Goal: Information Seeking & Learning: Learn about a topic

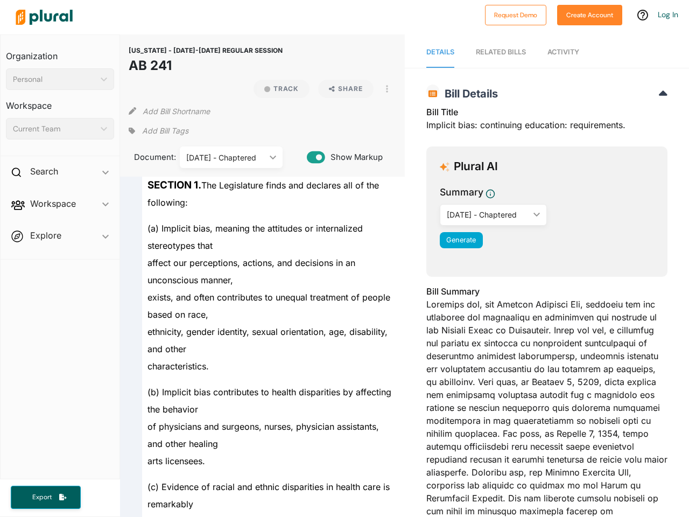
click at [60, 79] on div "Personal" at bounding box center [54, 79] width 83 height 11
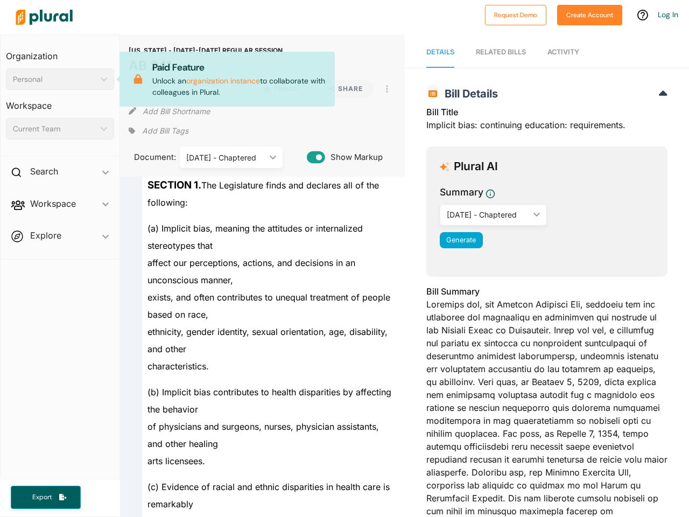
click at [60, 129] on div "Current Team" at bounding box center [54, 128] width 83 height 11
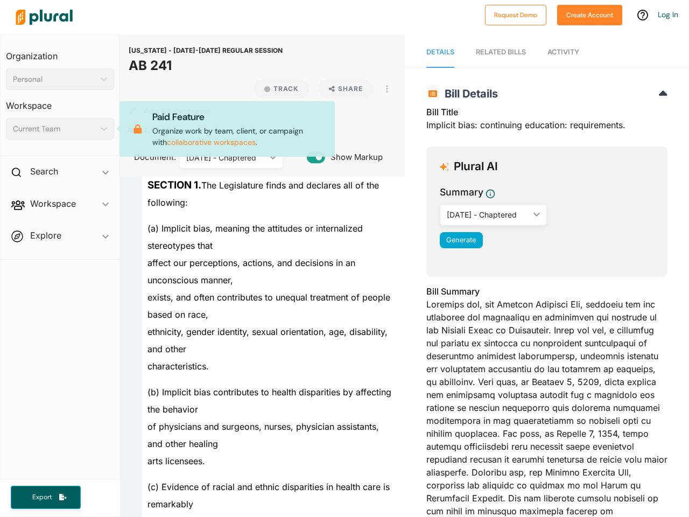
click at [60, 173] on div "Search ic_keyboard_arrow_down" at bounding box center [60, 173] width 119 height 29
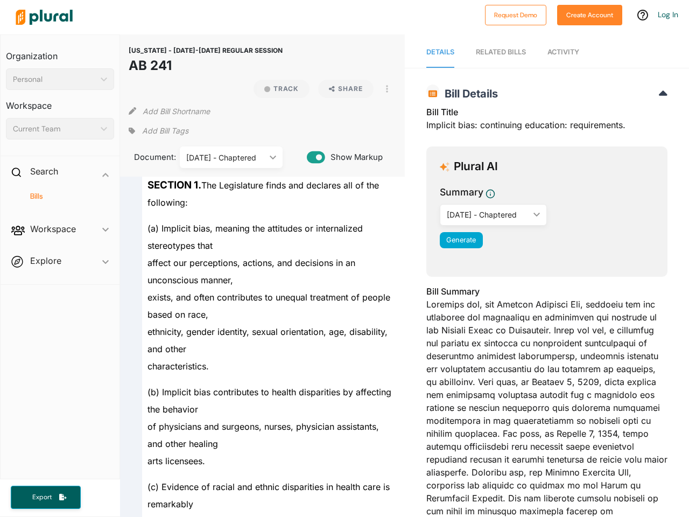
click at [60, 216] on span "Workspace ic_keyboard_arrow_down Members Bills Tags Saved Searches Activity" at bounding box center [60, 230] width 119 height 29
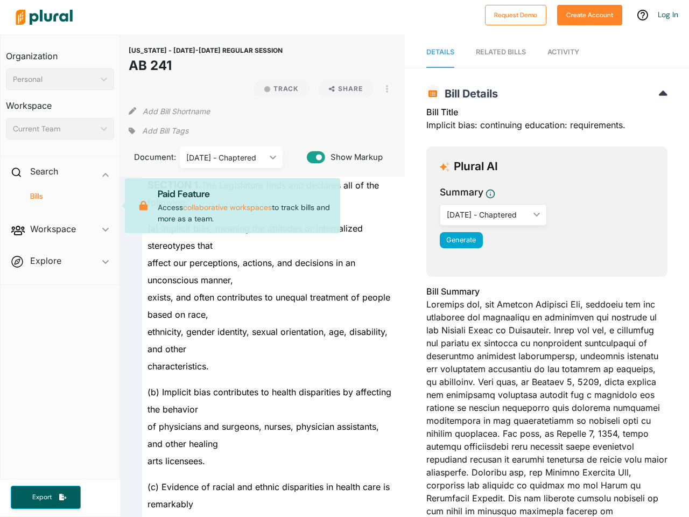
click at [60, 206] on div "Bills" at bounding box center [60, 200] width 119 height 25
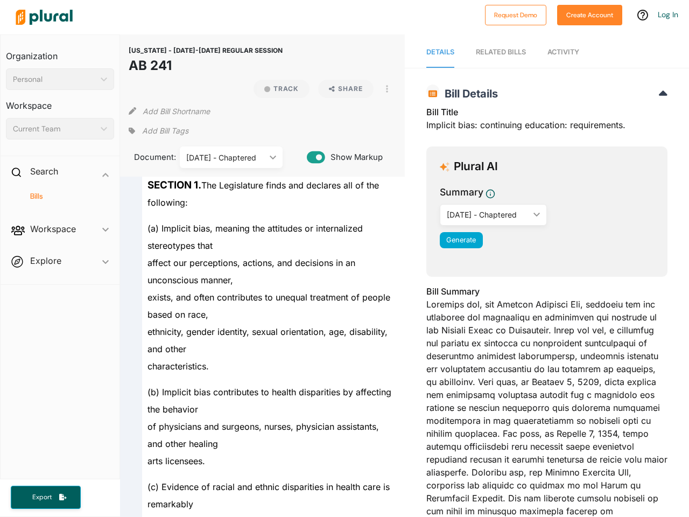
click at [60, 237] on span "Workspace ic_keyboard_arrow_down Members Bills Tags Saved Searches Activity" at bounding box center [60, 230] width 119 height 29
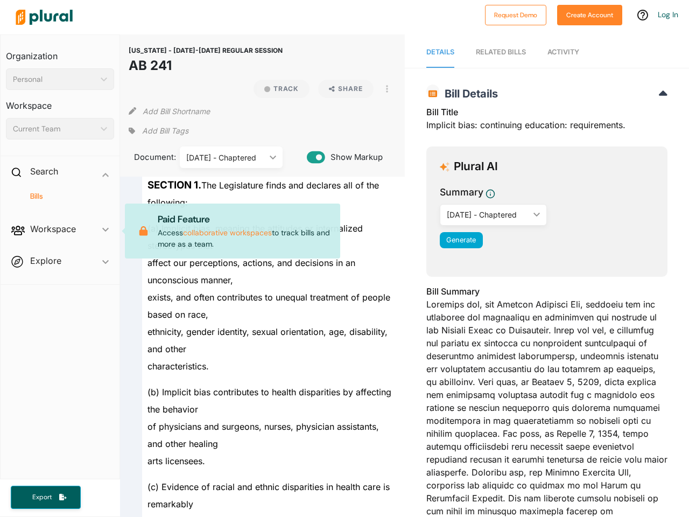
click at [60, 237] on span "Workspace ic_keyboard_arrow_down Members Bills Tags Saved Searches Activity Pai…" at bounding box center [60, 230] width 119 height 29
click at [46, 497] on span "Export" at bounding box center [42, 496] width 34 height 9
click at [277, 89] on button "Track" at bounding box center [281, 89] width 56 height 18
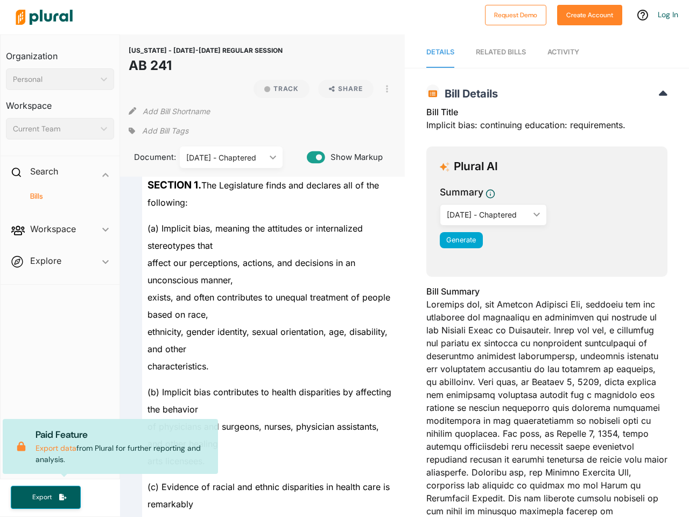
click at [148, 59] on icon at bounding box center [139, 54] width 20 height 10
